Goal: Register for event/course

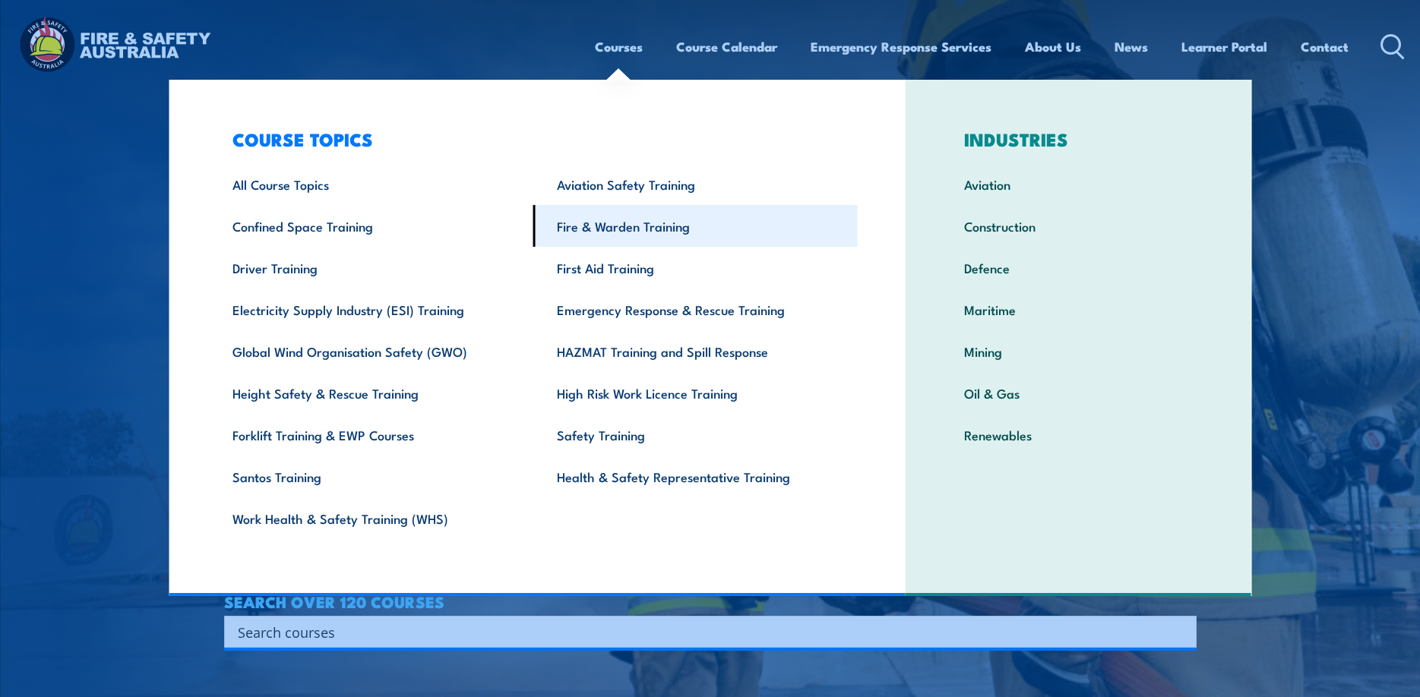
click at [670, 227] on link "Fire & Warden Training" at bounding box center [695, 226] width 324 height 42
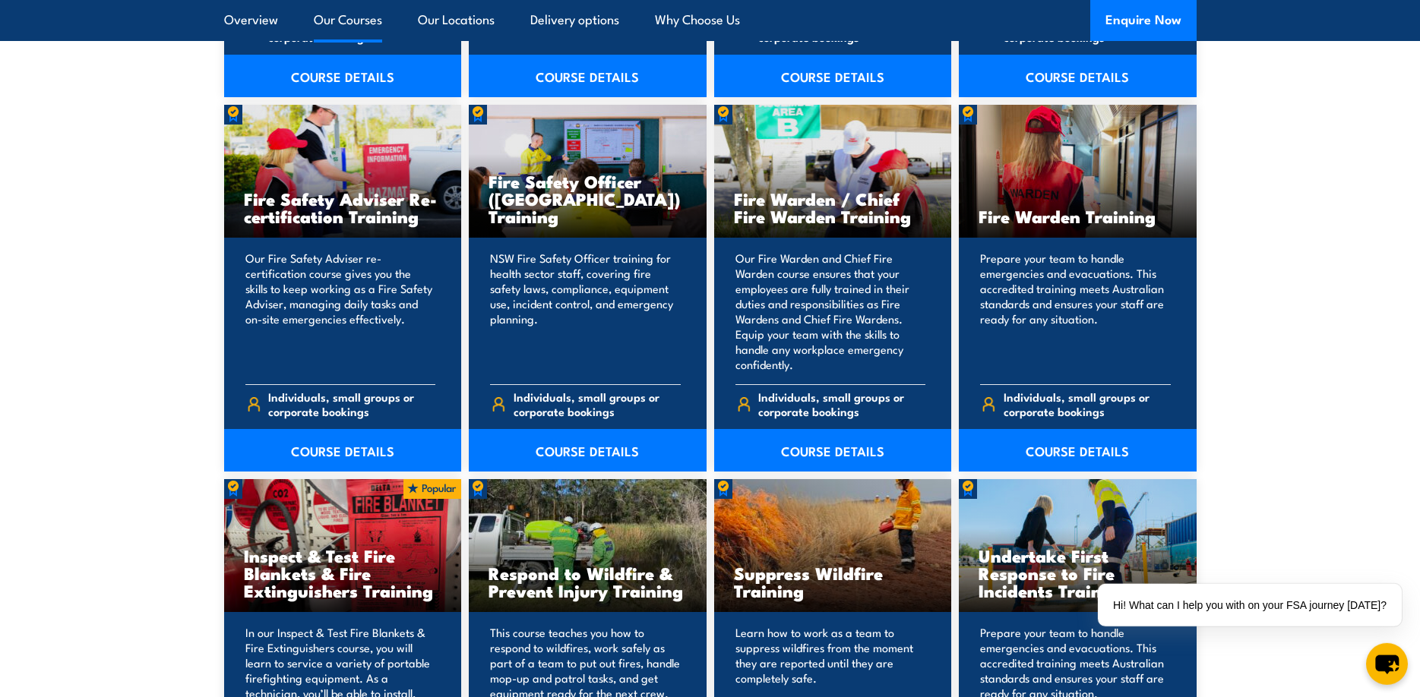
scroll to position [1992, 0]
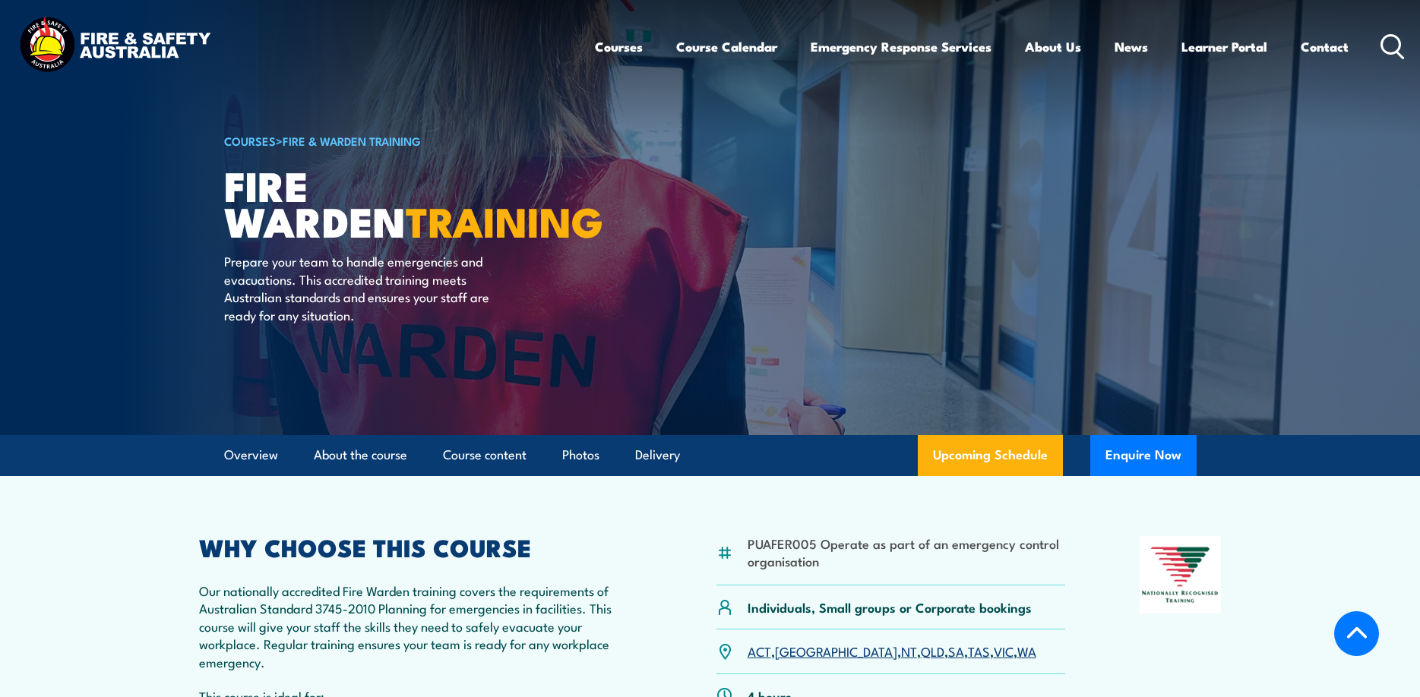
scroll to position [260, 0]
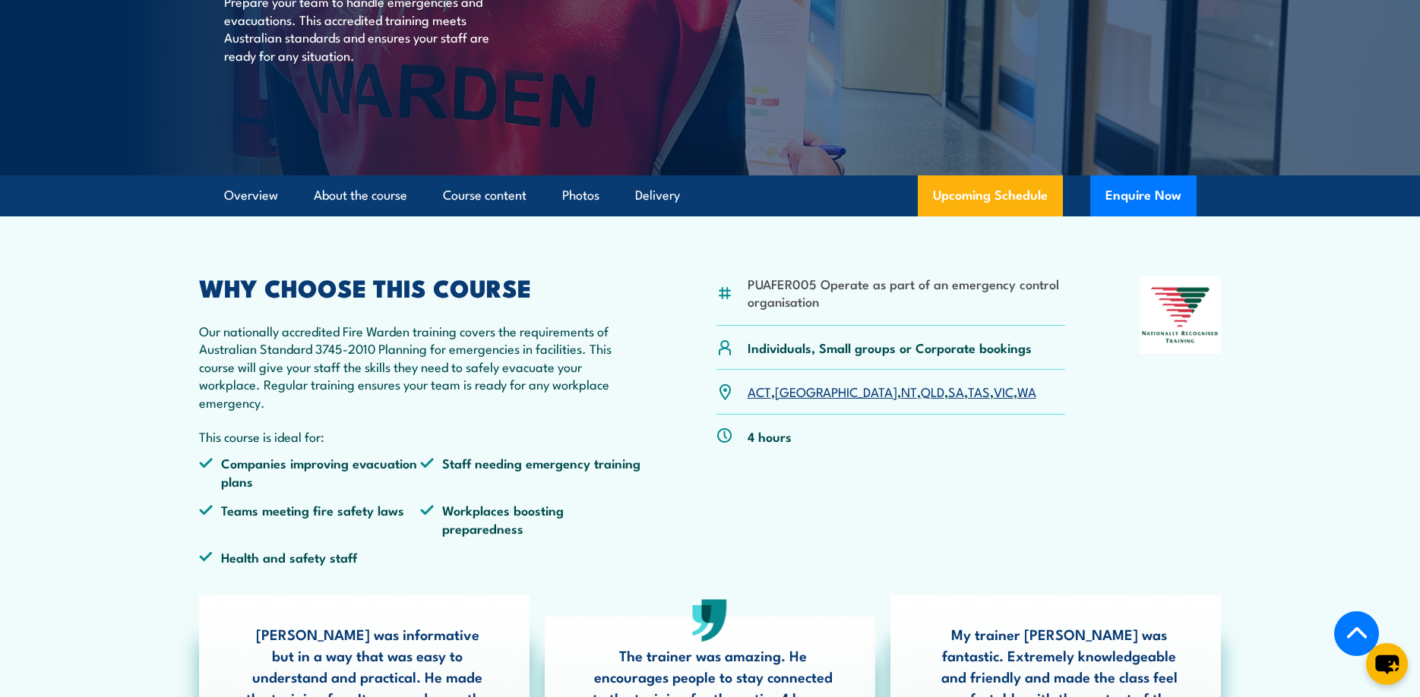
click at [1017, 393] on link "WA" at bounding box center [1026, 391] width 19 height 18
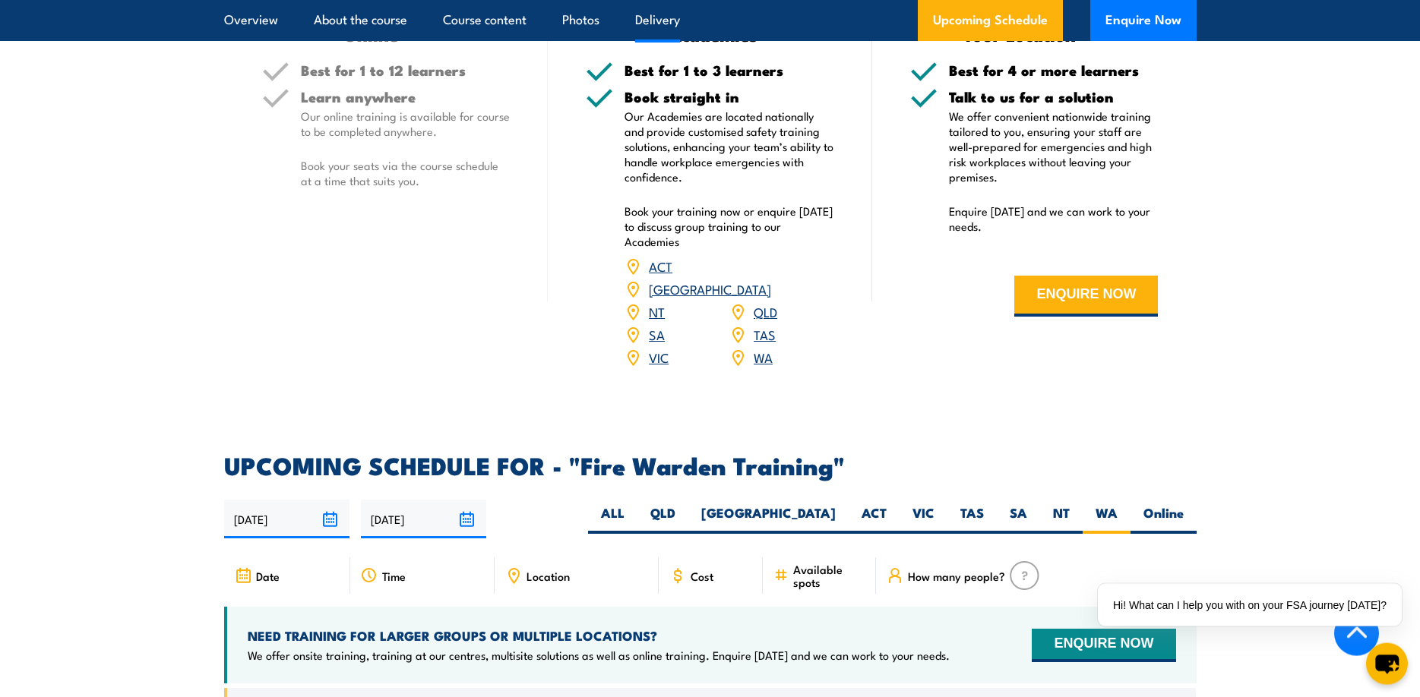
scroll to position [2392, 0]
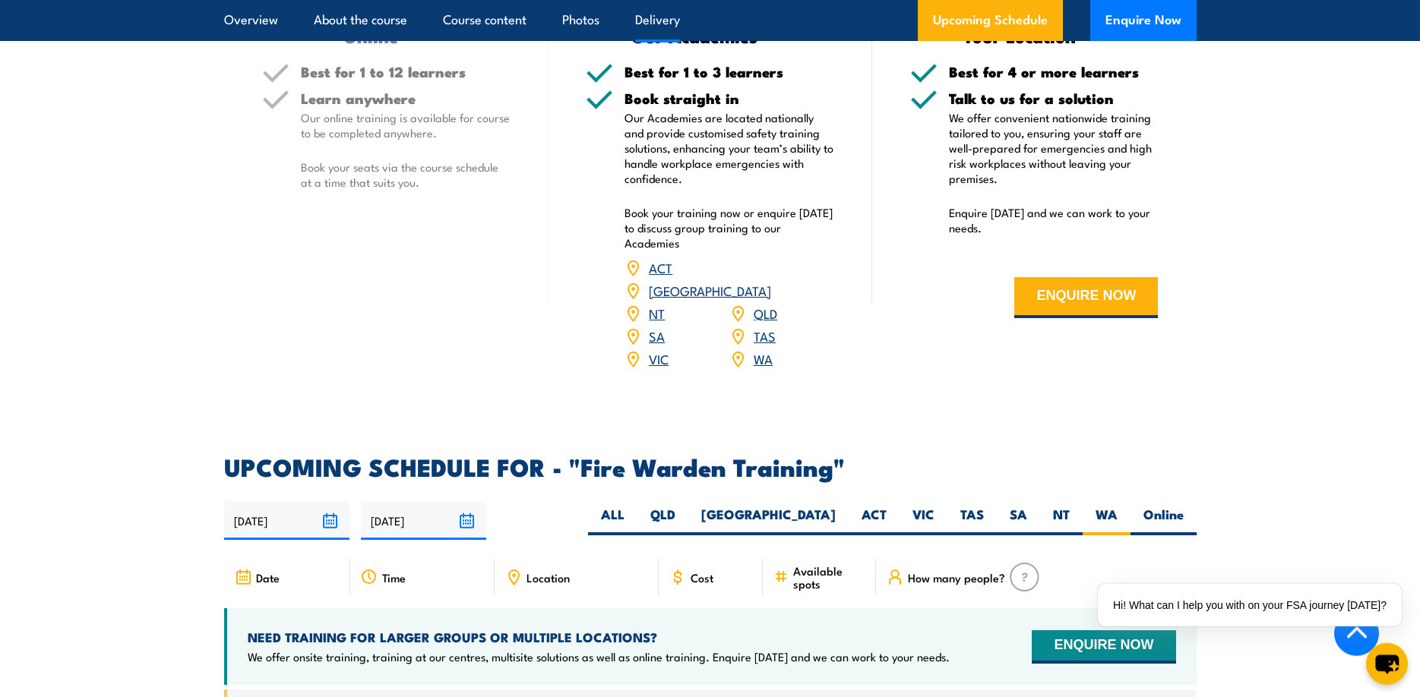
drag, startPoint x: 546, startPoint y: 551, endPoint x: 558, endPoint y: 520, distance: 33.2
click at [546, 571] on span "Location" at bounding box center [547, 577] width 43 height 13
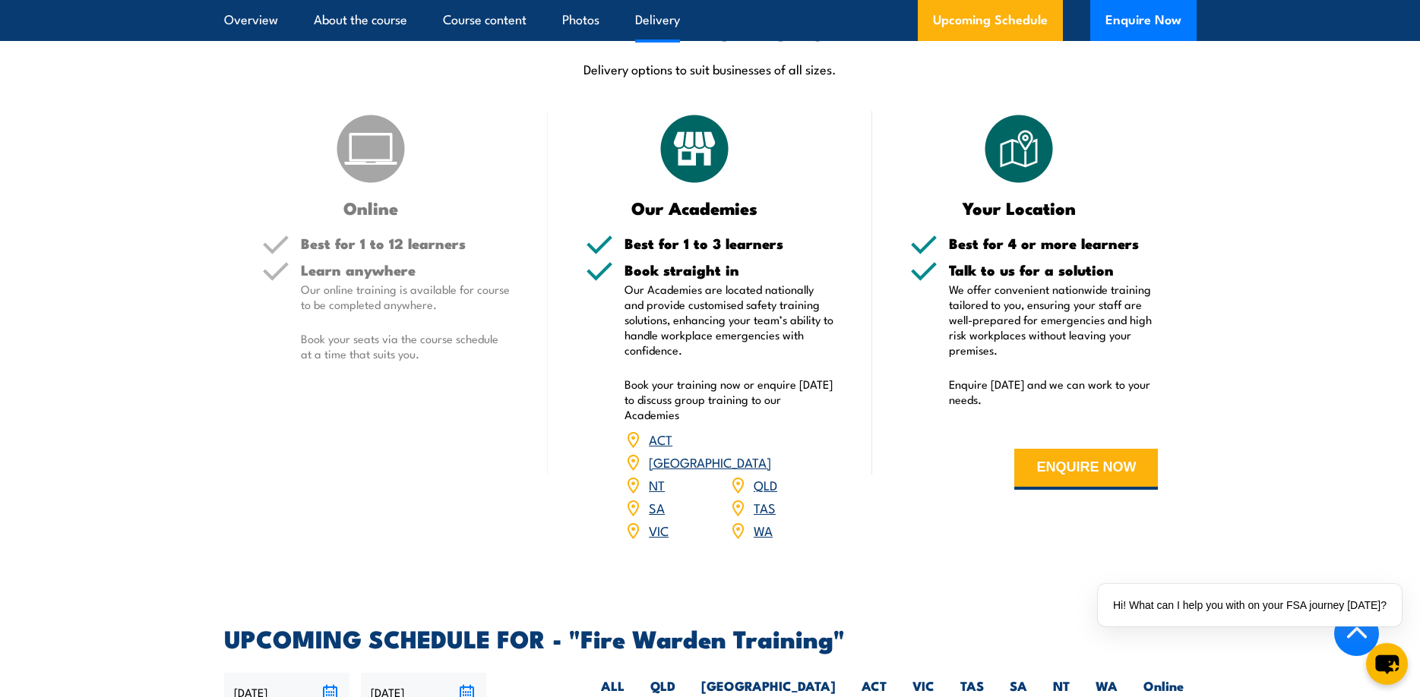
scroll to position [2219, 0]
